Goal: Task Accomplishment & Management: Manage account settings

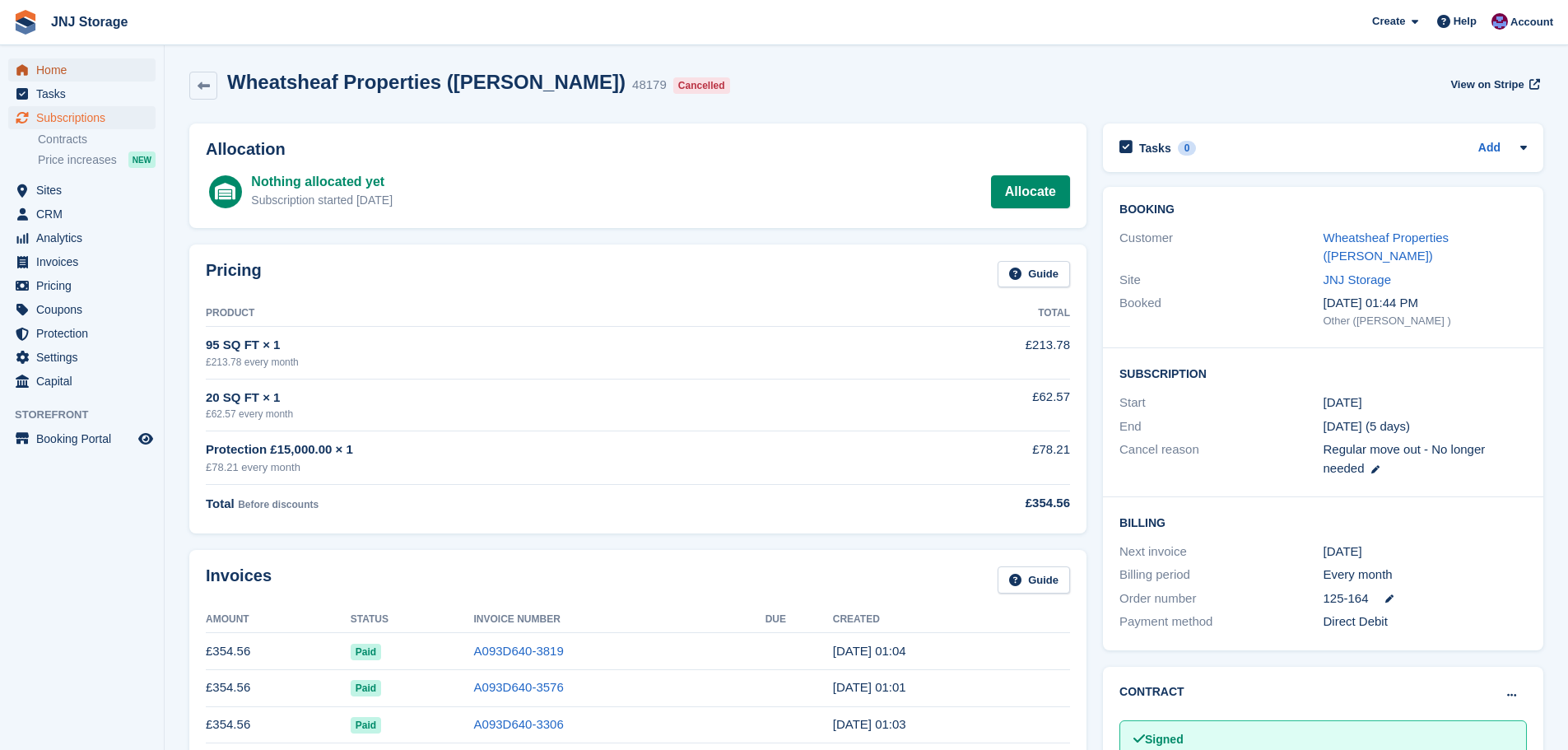
click at [43, 68] on span "Home" at bounding box center [86, 70] width 99 height 23
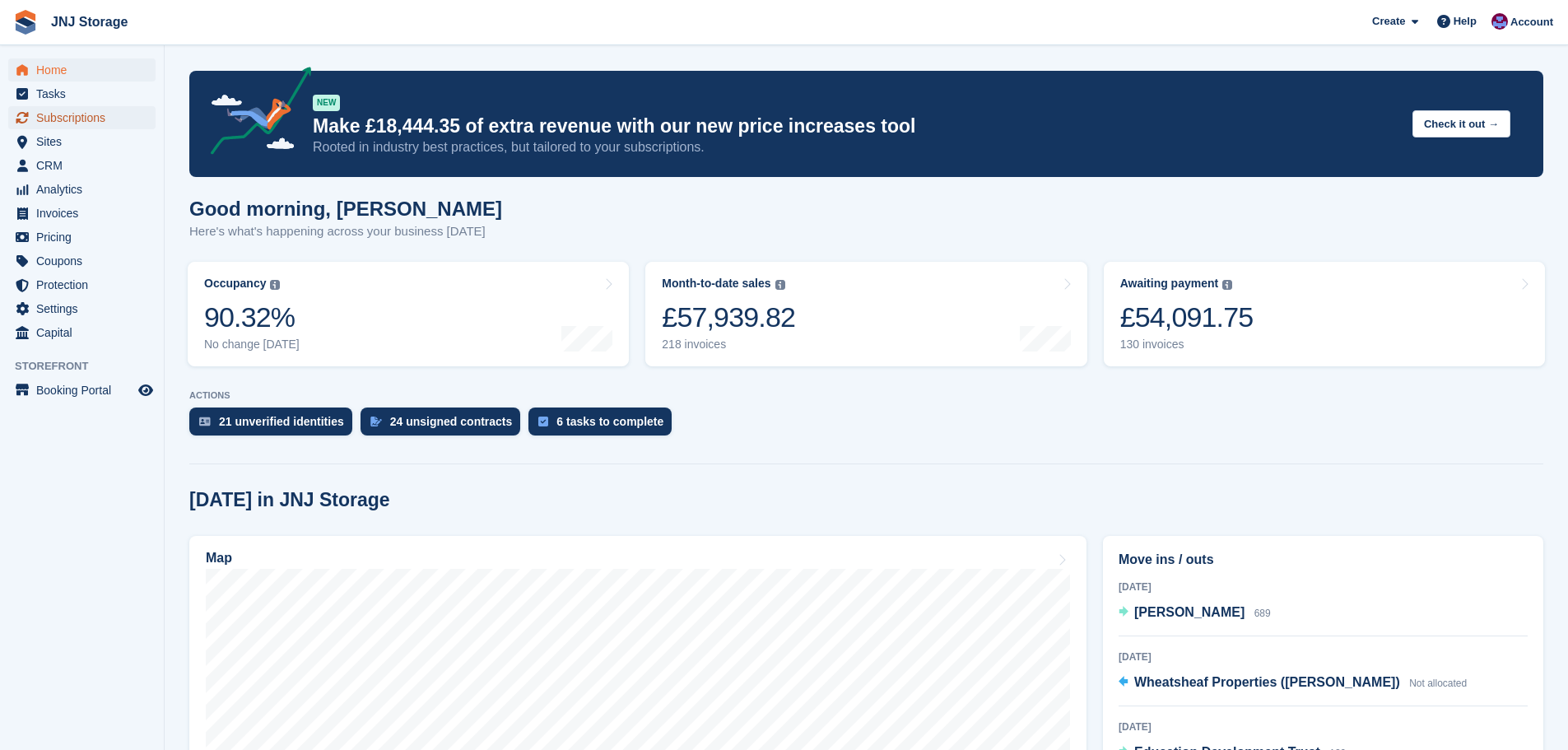
click at [72, 118] on span "Subscriptions" at bounding box center [86, 117] width 99 height 23
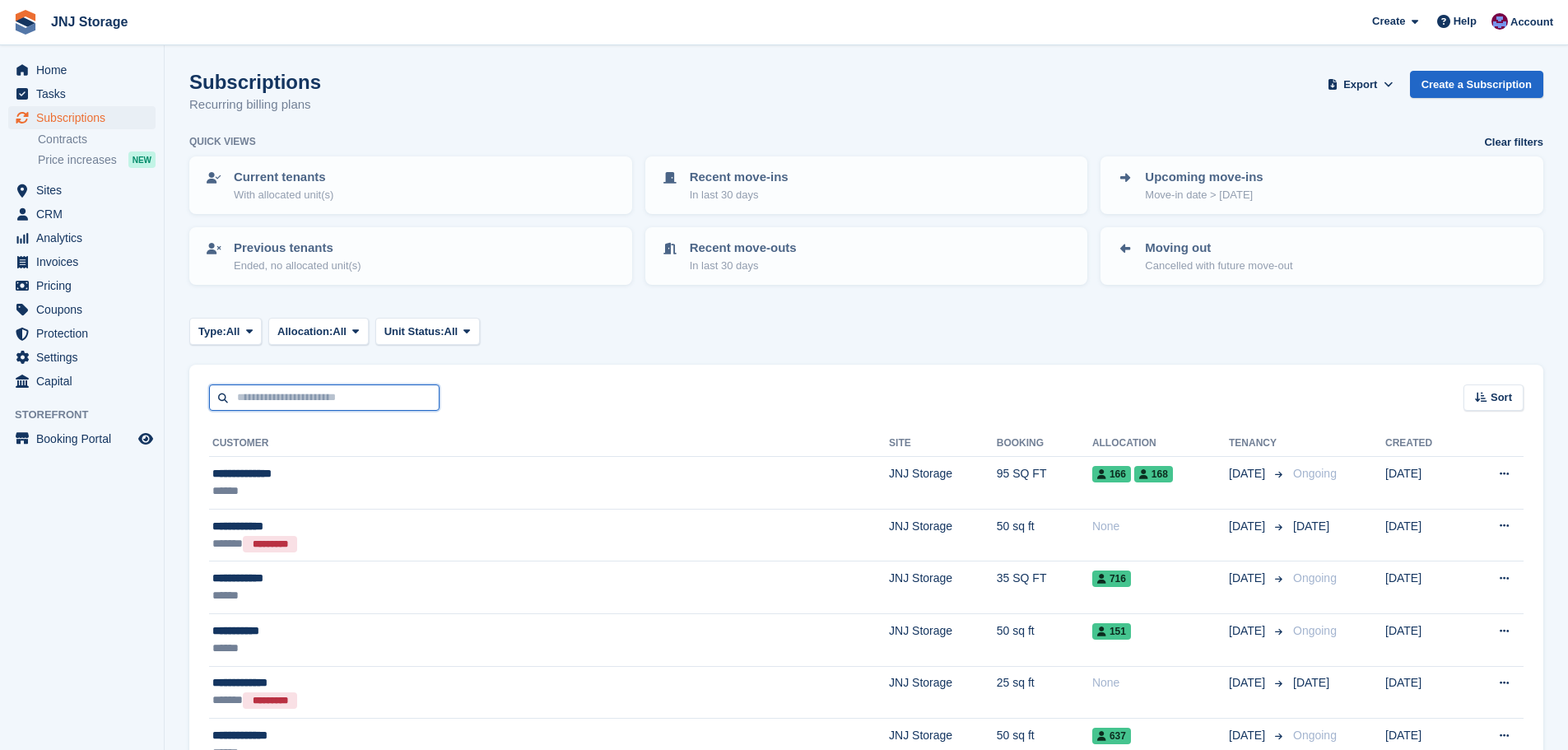
click at [264, 385] on input "text" at bounding box center [324, 398] width 230 height 27
type input "*******"
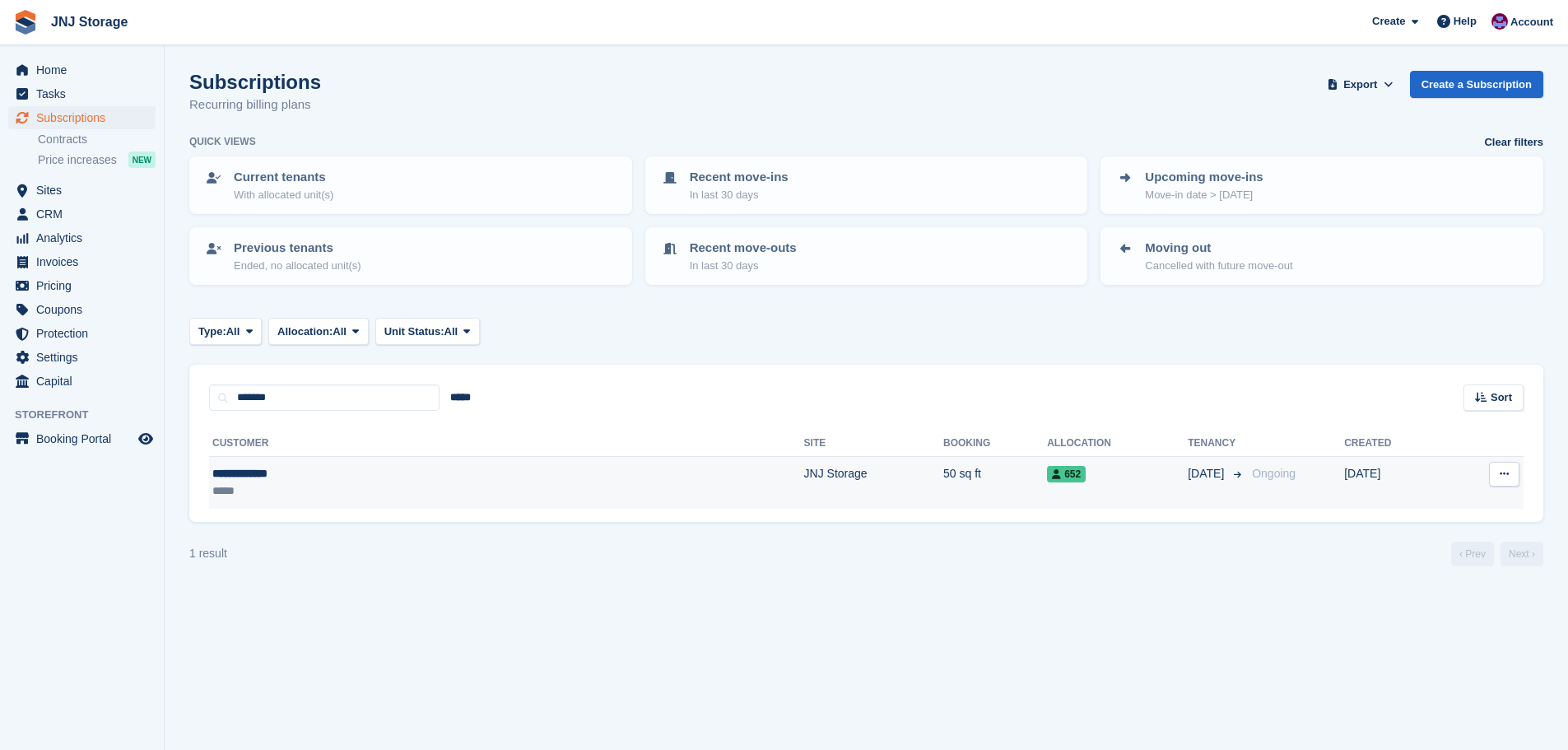
click at [433, 481] on div "**********" at bounding box center [346, 474] width 267 height 18
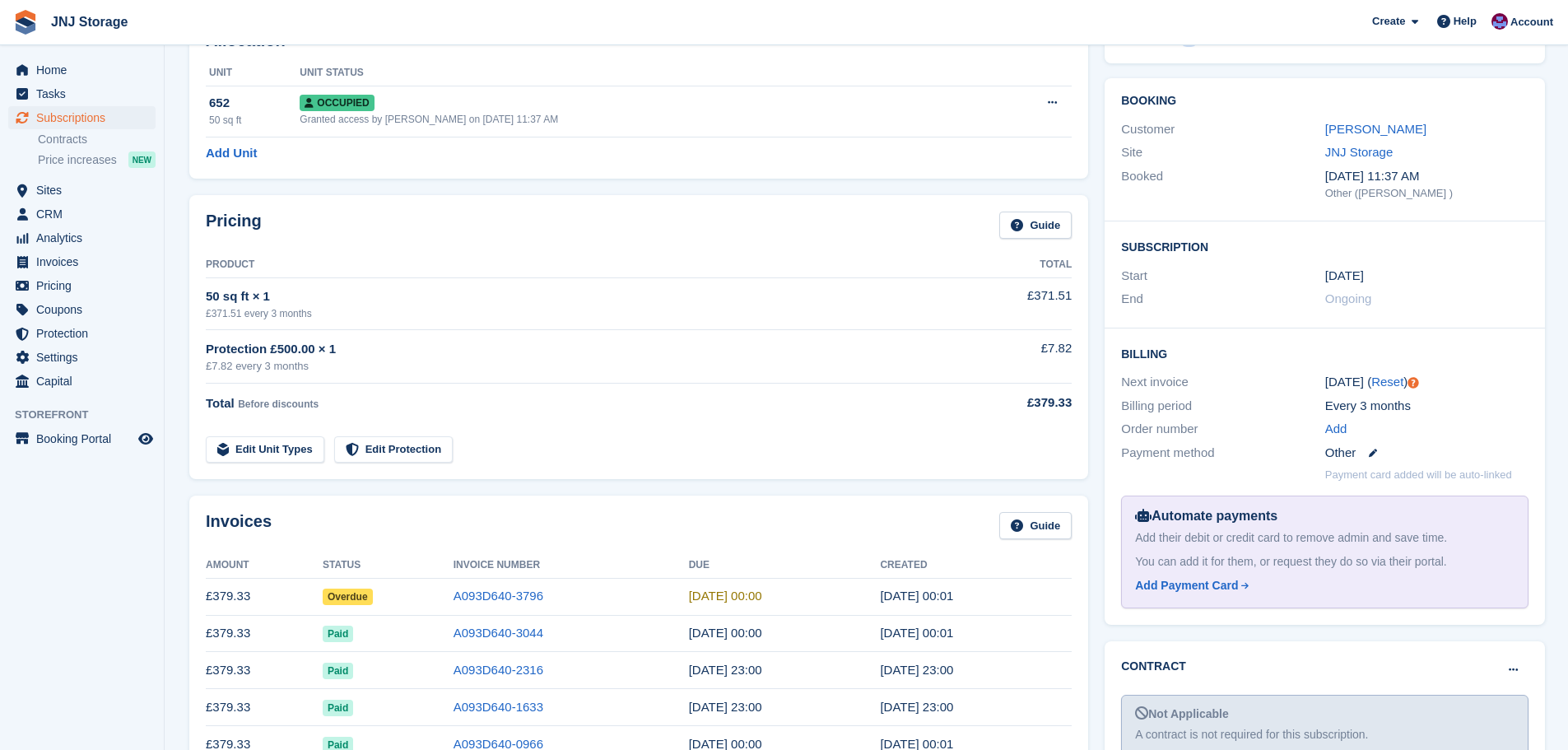
scroll to position [82, 0]
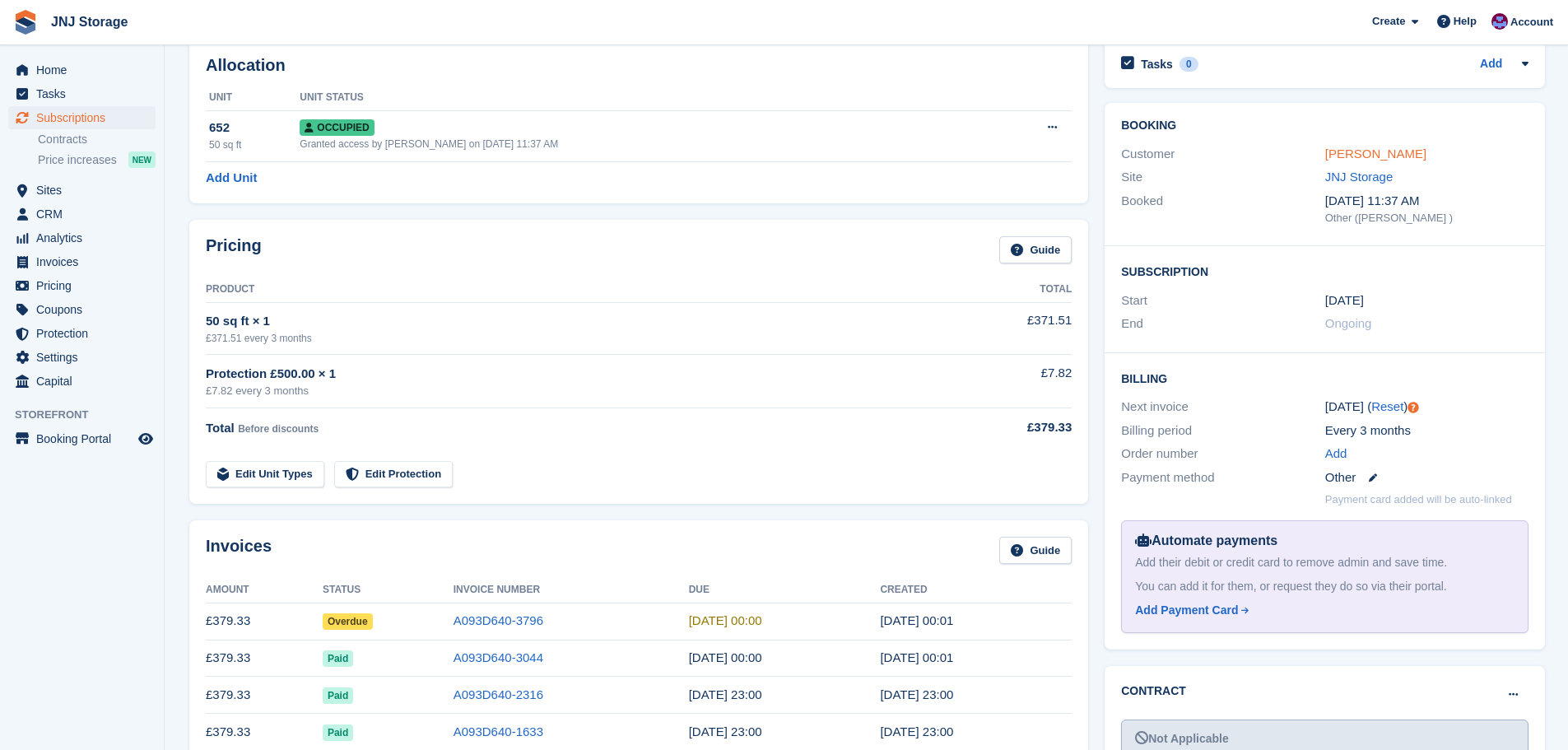
click at [1350, 152] on link "[PERSON_NAME]" at bounding box center [1376, 154] width 101 height 14
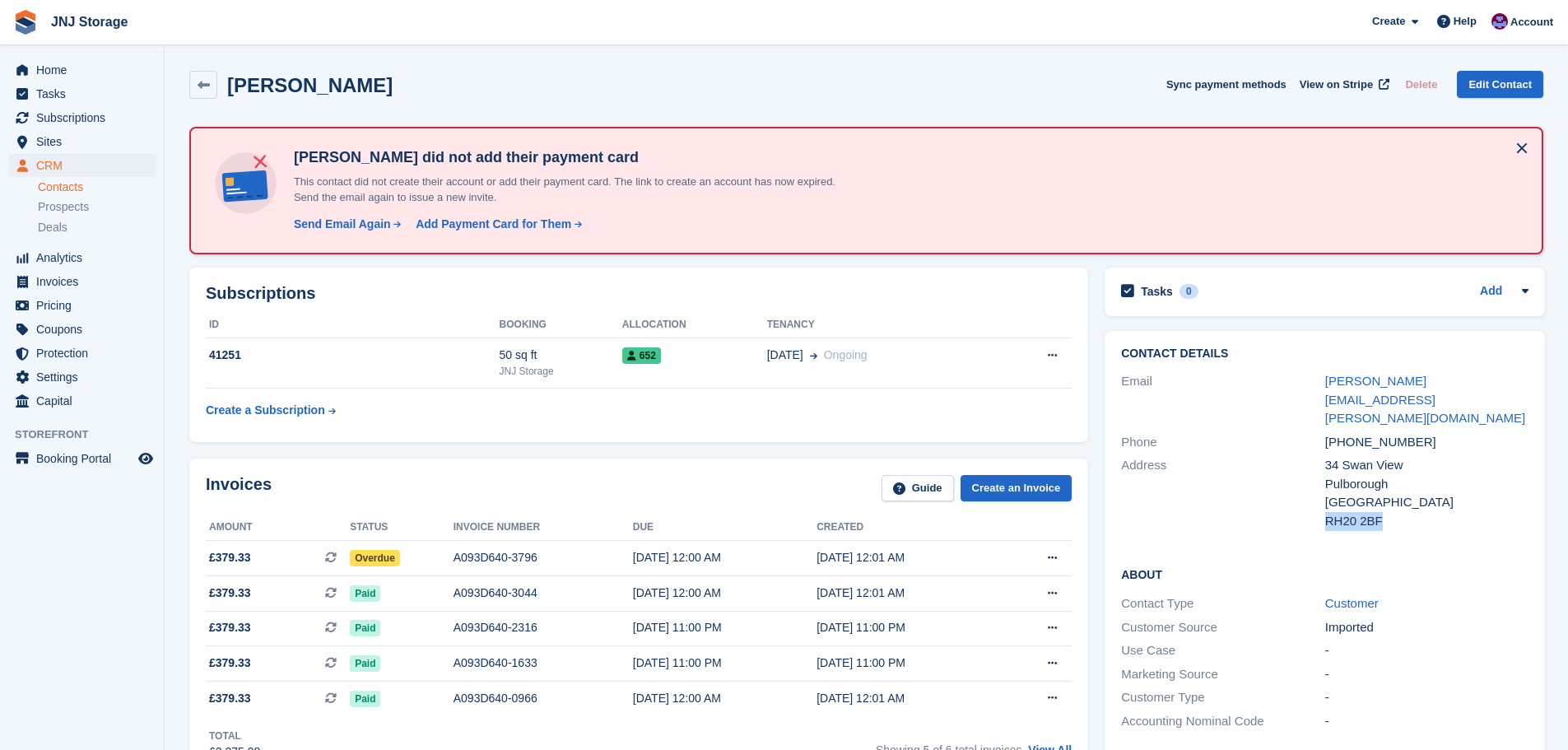
drag, startPoint x: 1325, startPoint y: 483, endPoint x: 1381, endPoint y: 483, distance: 56.0
click at [1381, 512] on div "RH20 2BF" at bounding box center [1427, 521] width 203 height 19
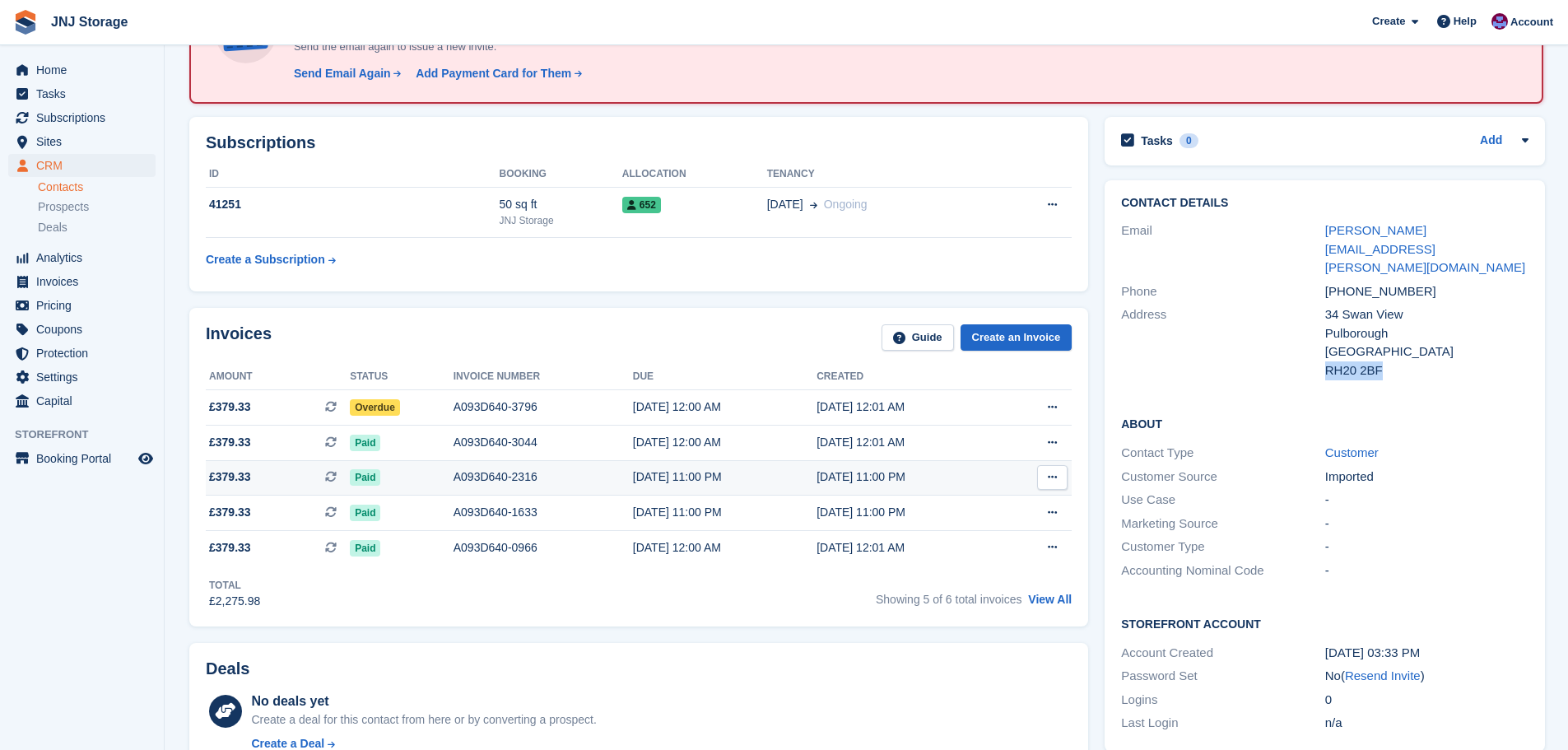
scroll to position [165, 0]
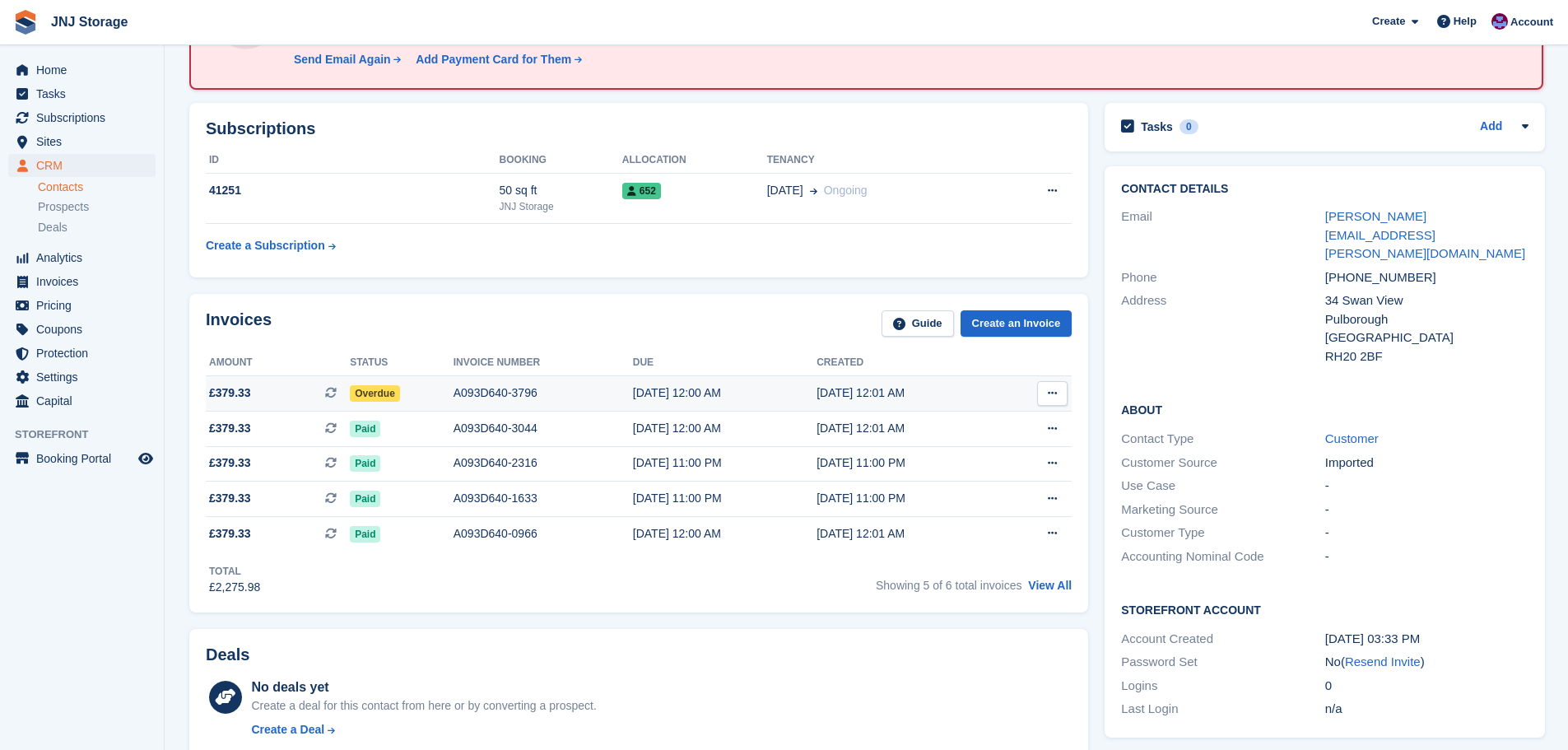
click at [516, 397] on div "A093D640-3796" at bounding box center [543, 394] width 179 height 18
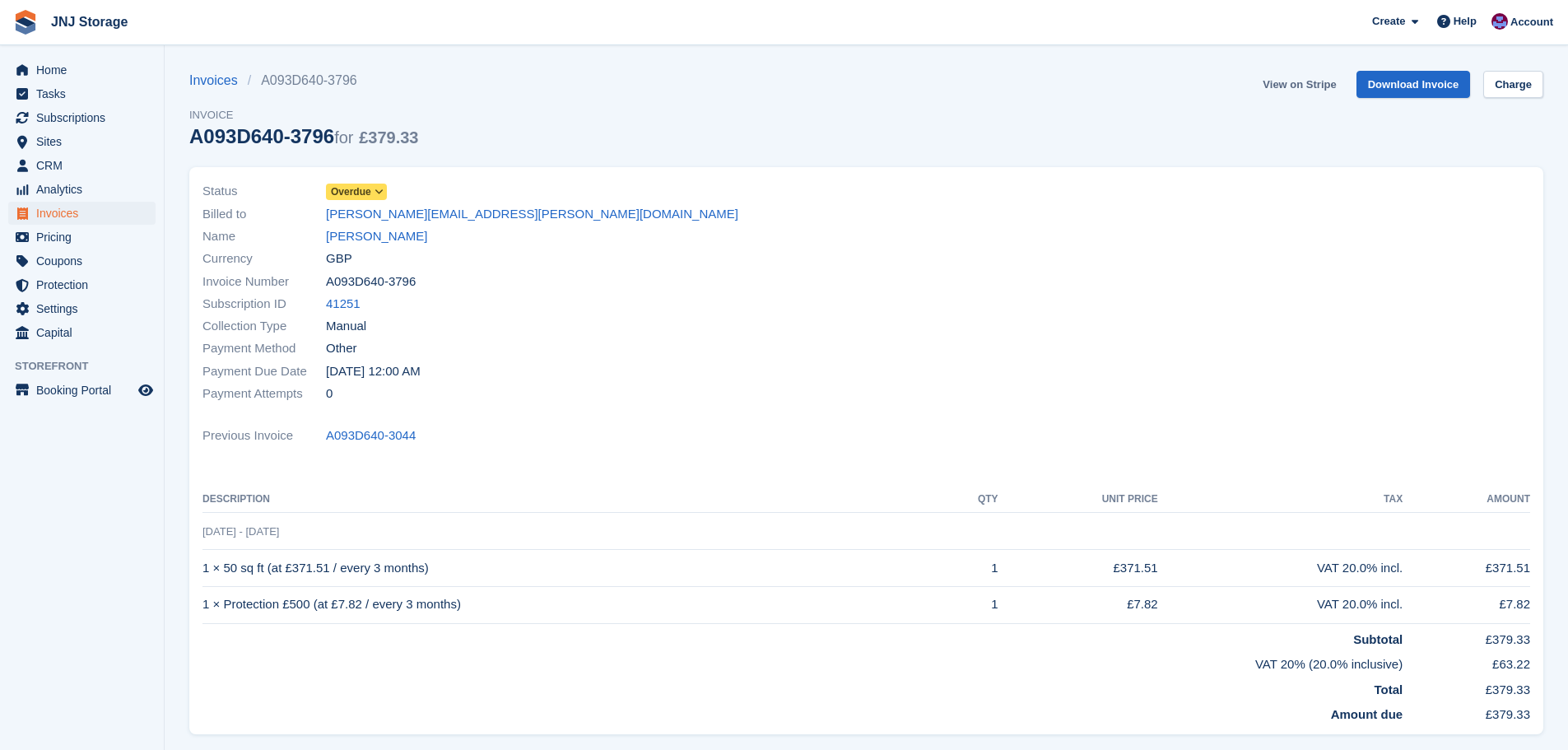
click at [1313, 78] on link "View on Stripe" at bounding box center [1299, 84] width 86 height 27
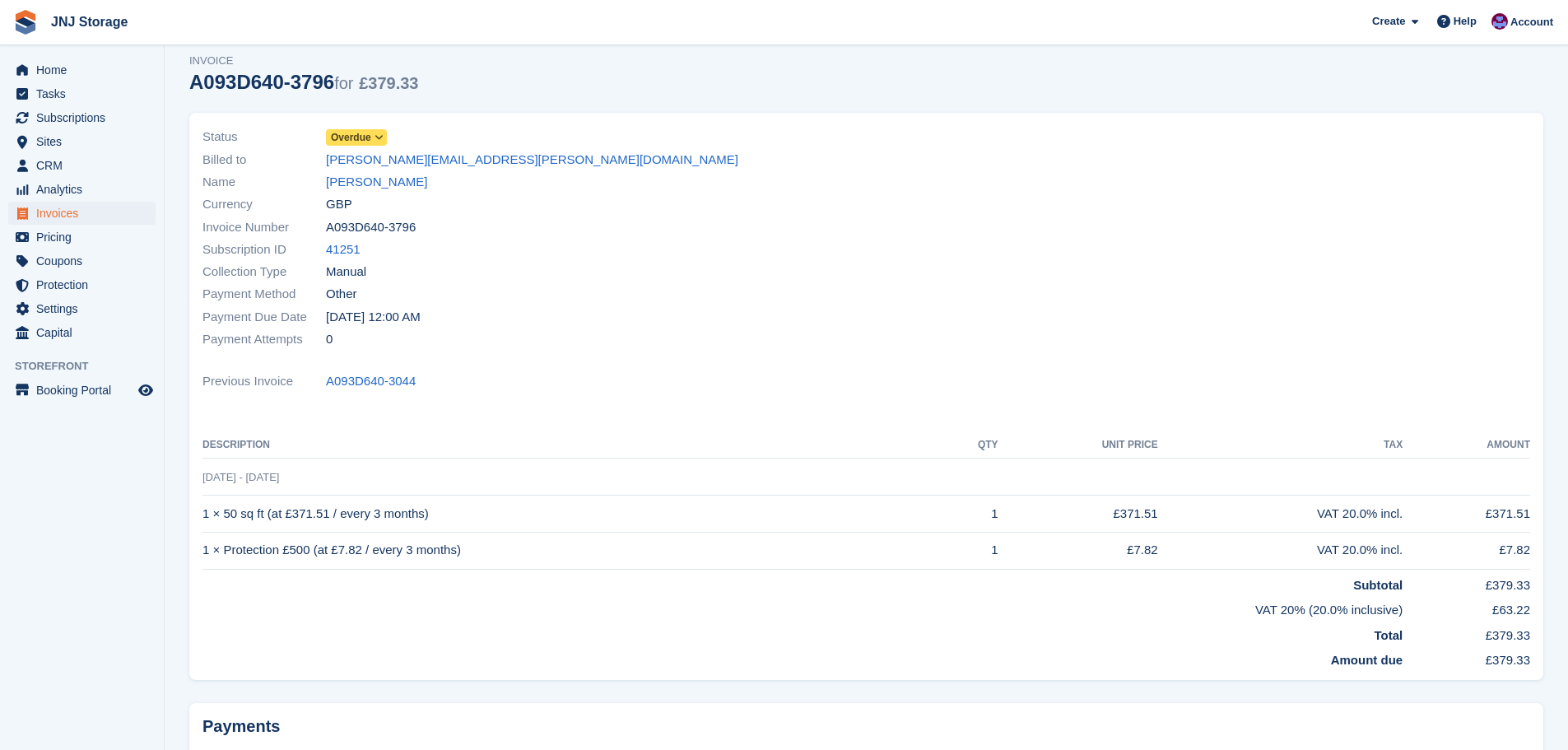
scroll to position [49, 0]
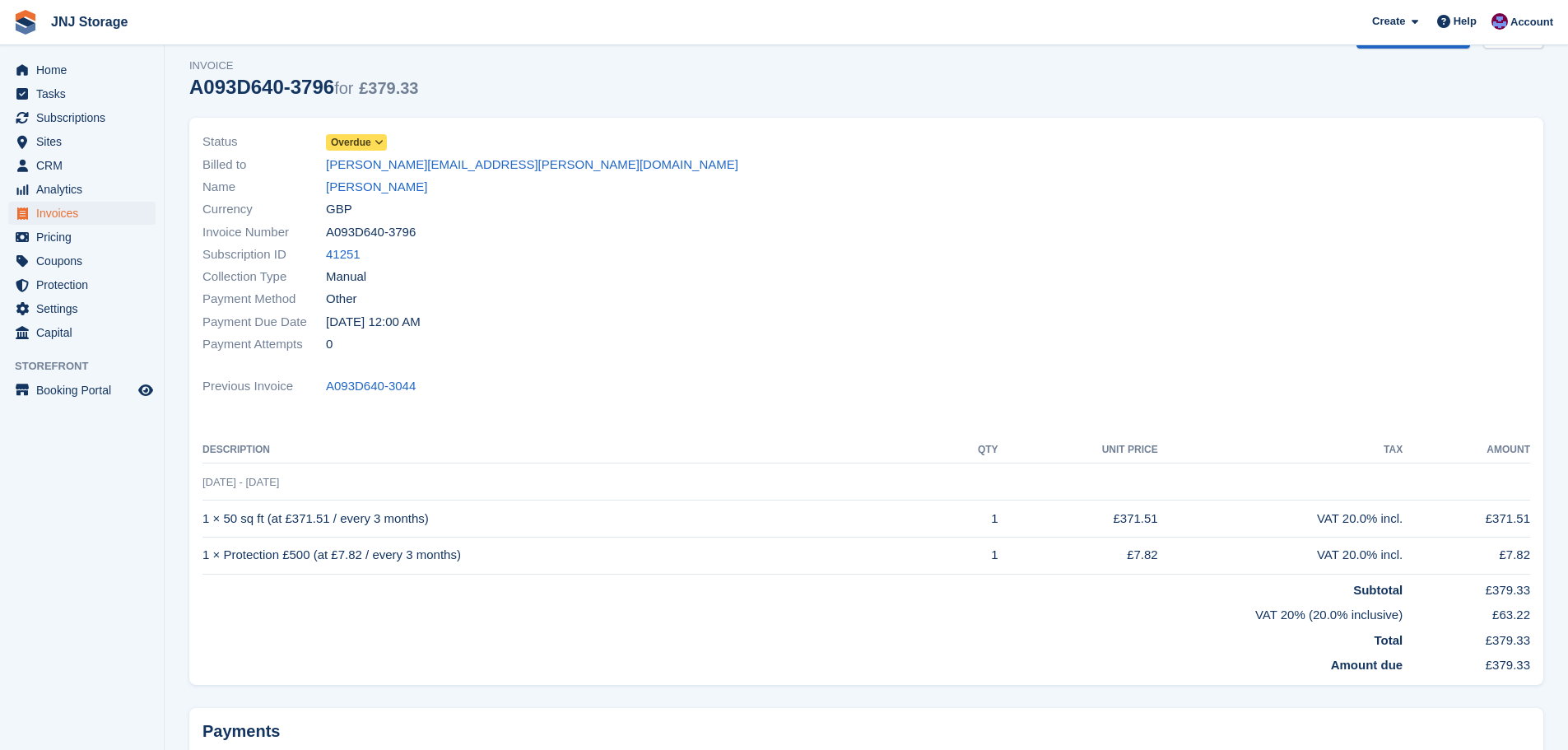
click at [376, 145] on icon at bounding box center [379, 142] width 9 height 10
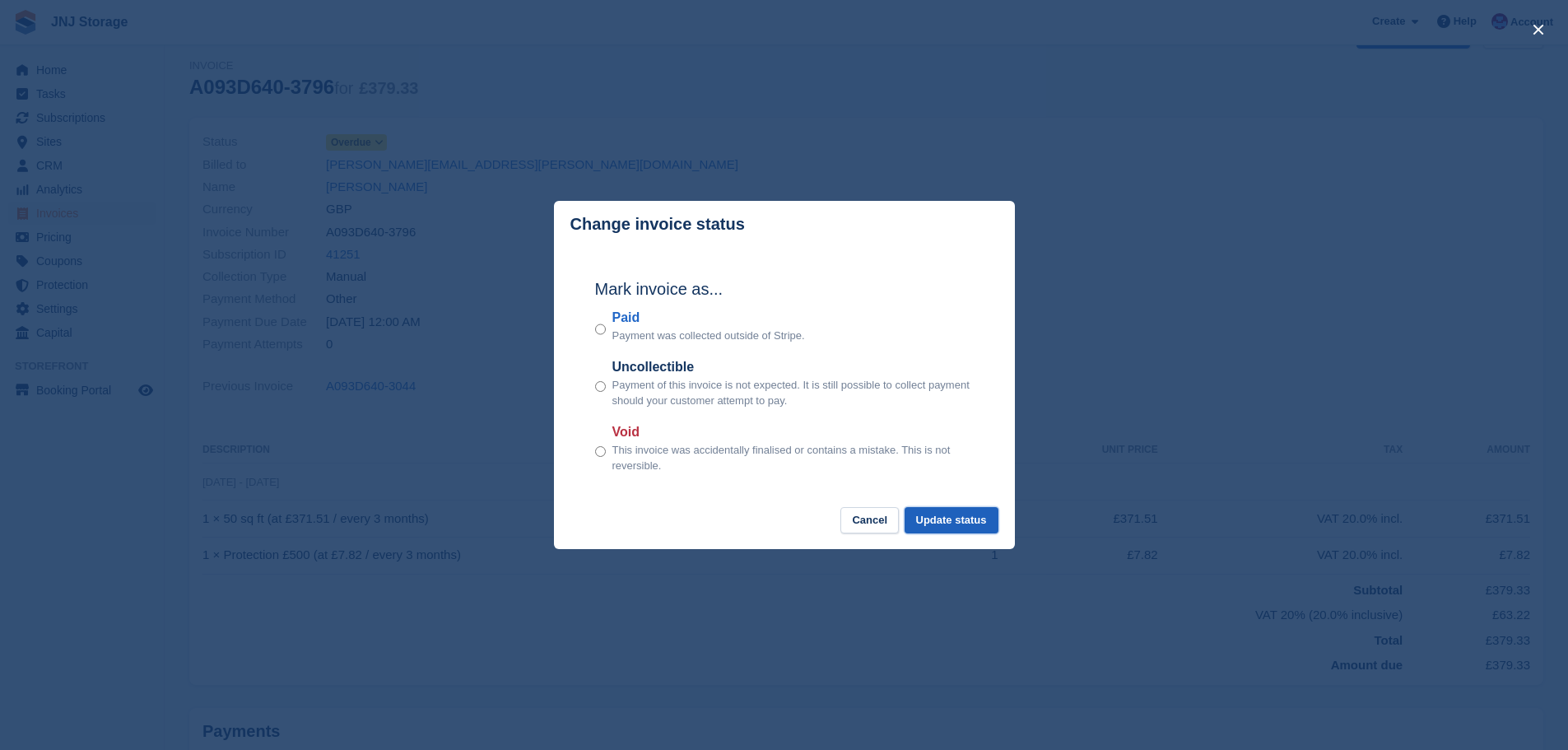
click at [929, 520] on button "Update status" at bounding box center [951, 521] width 94 height 27
